Goal: Navigation & Orientation: Go to known website

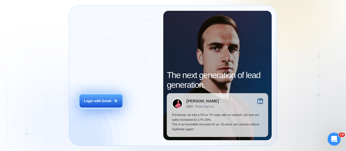
click at [104, 101] on div "Login with Email" at bounding box center [97, 101] width 27 height 5
